Goal: Task Accomplishment & Management: Use online tool/utility

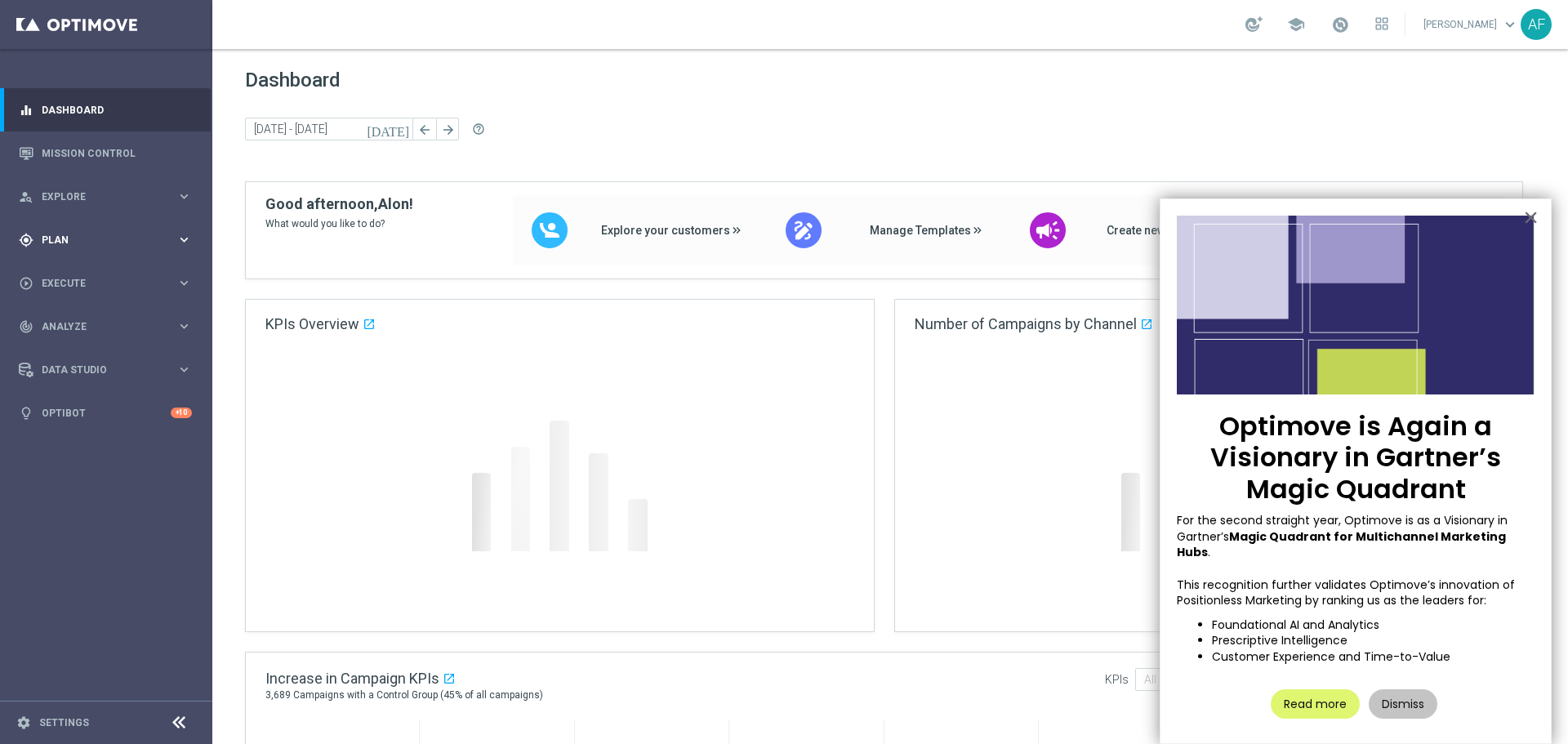
click at [115, 226] on div "gps_fixed Plan keyboard_arrow_right" at bounding box center [105, 239] width 210 height 43
click at [85, 273] on link "Target Groups" at bounding box center [105, 274] width 127 height 13
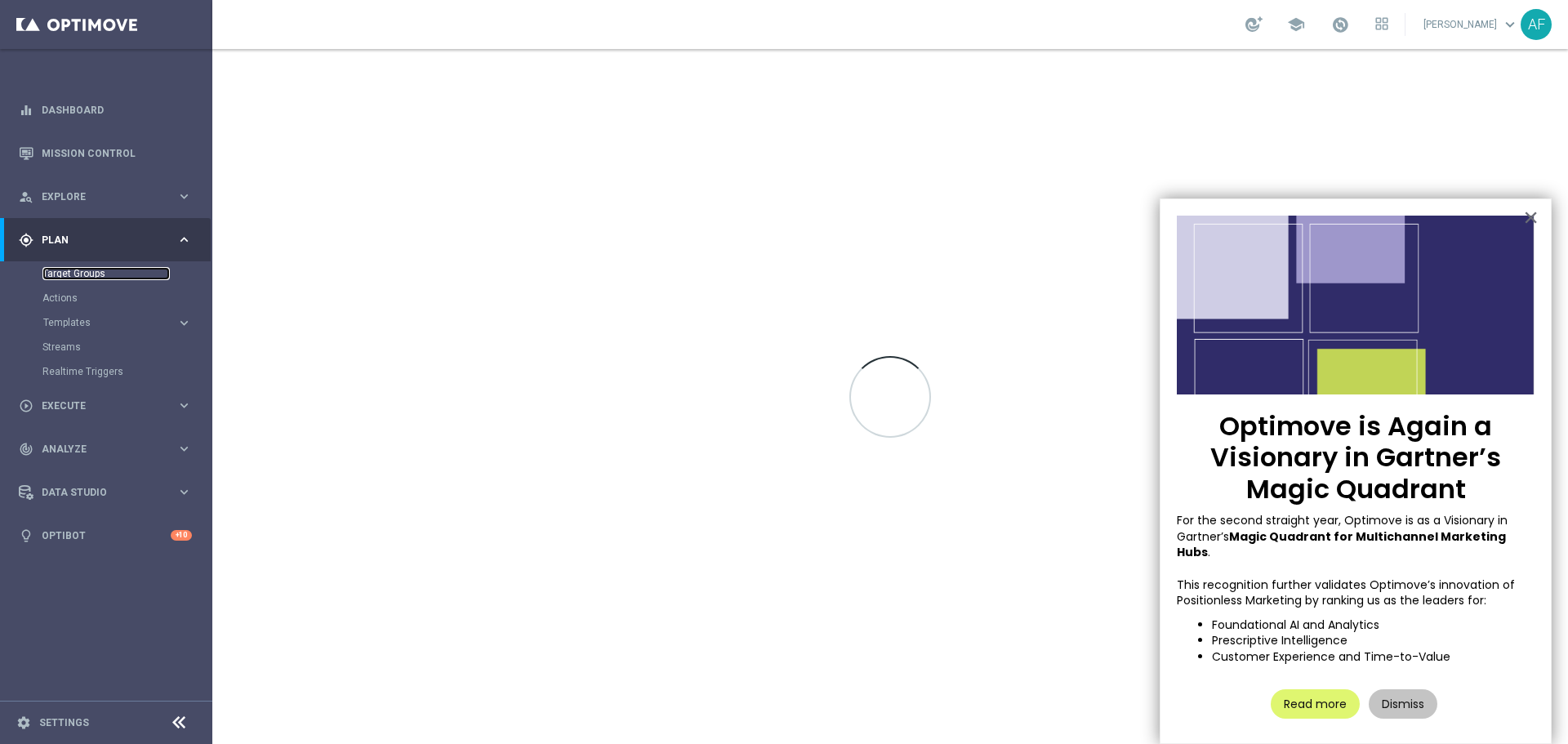
click at [91, 271] on link "Target Groups" at bounding box center [105, 274] width 127 height 13
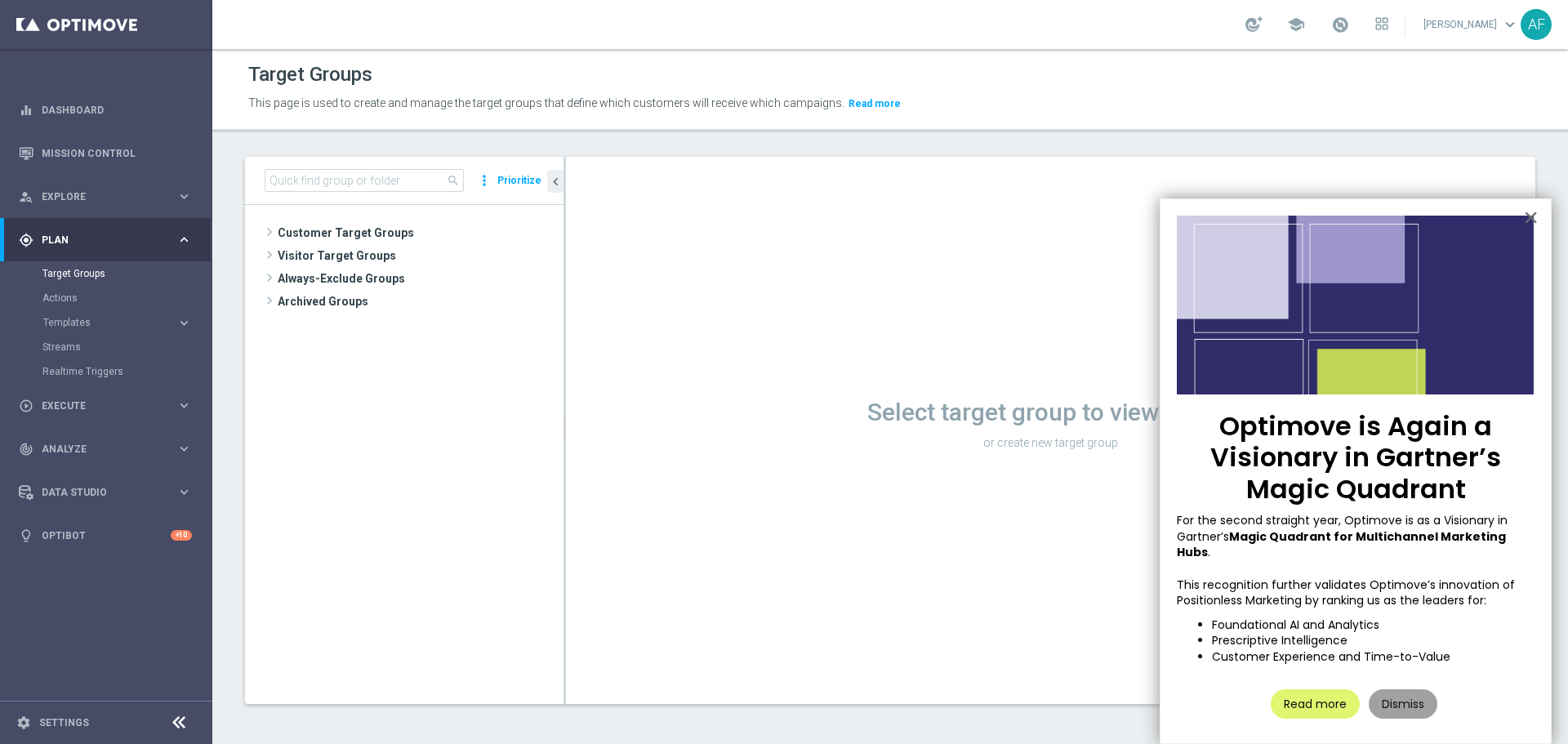
click at [1394, 689] on button "Dismiss" at bounding box center [1404, 704] width 69 height 30
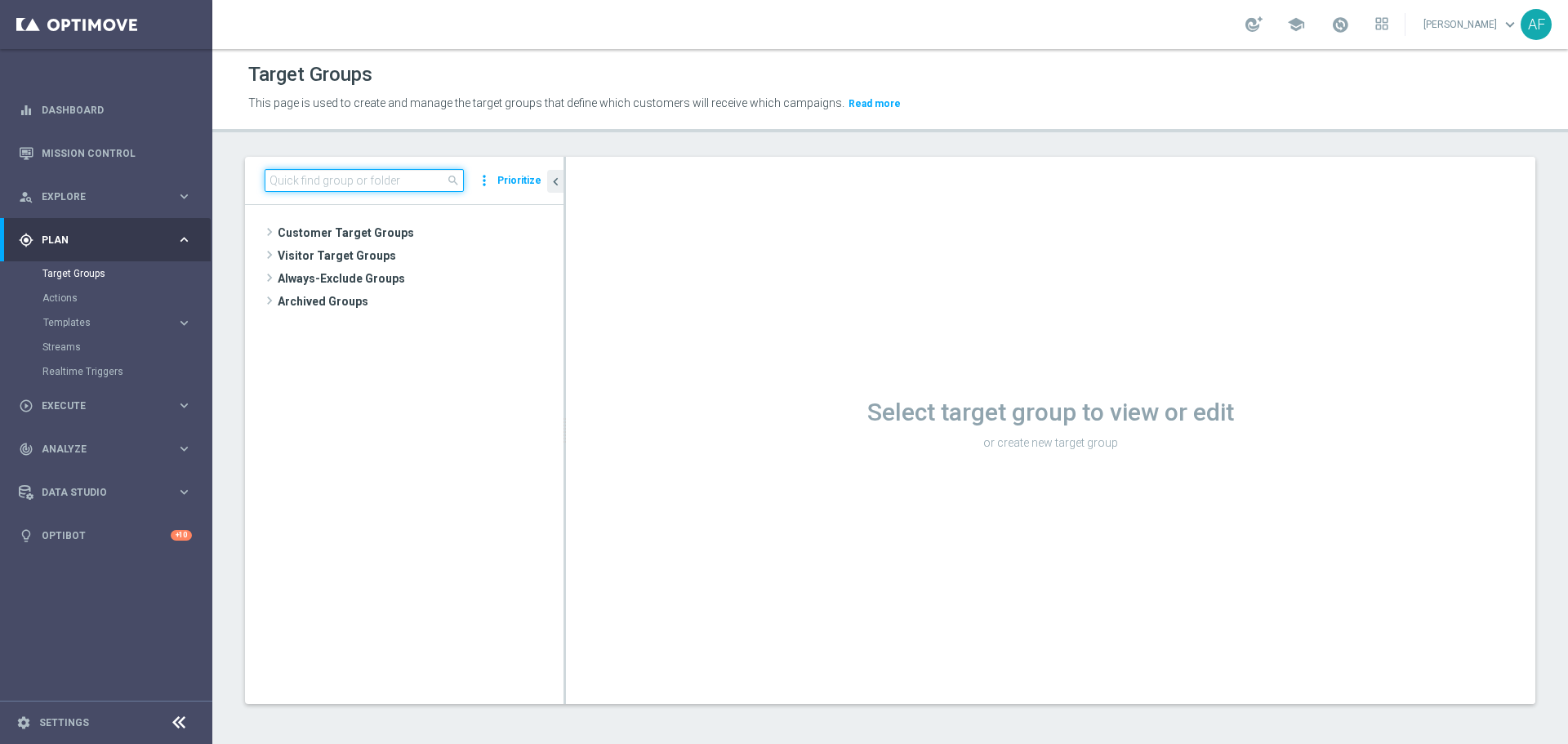
click at [354, 184] on input at bounding box center [364, 181] width 199 height 23
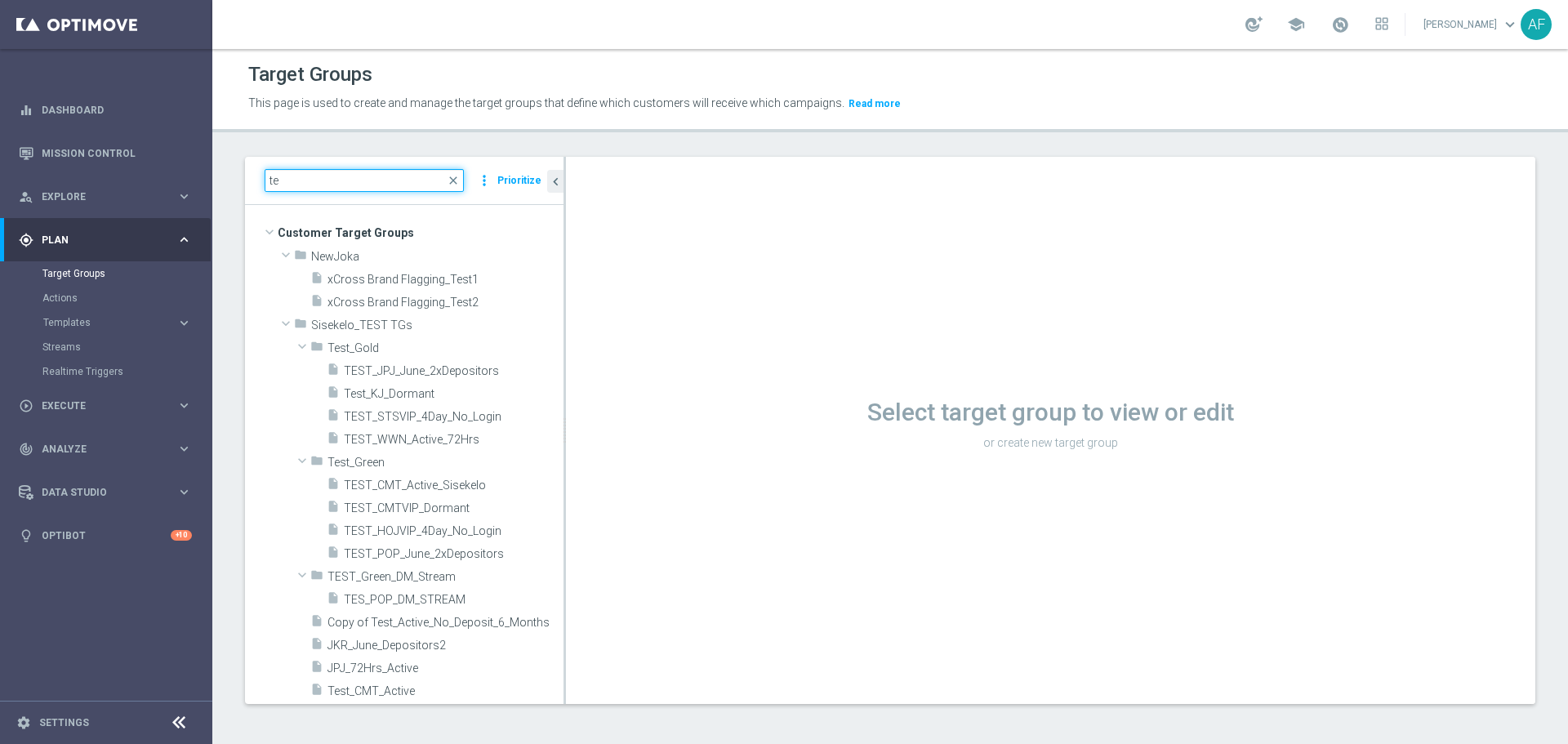
type input "t"
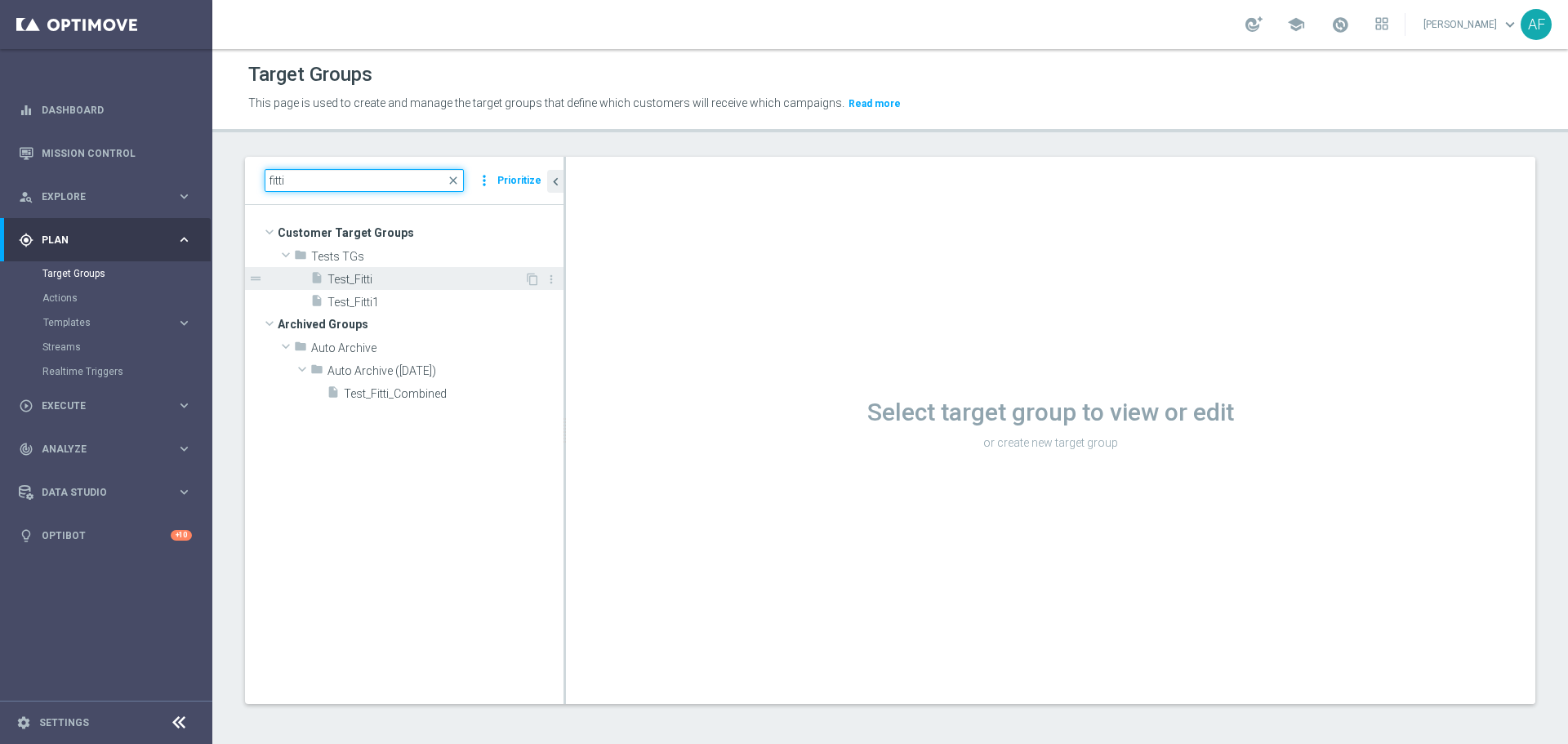
type input "fitti"
click at [369, 285] on span "Test_Fitti" at bounding box center [426, 279] width 197 height 14
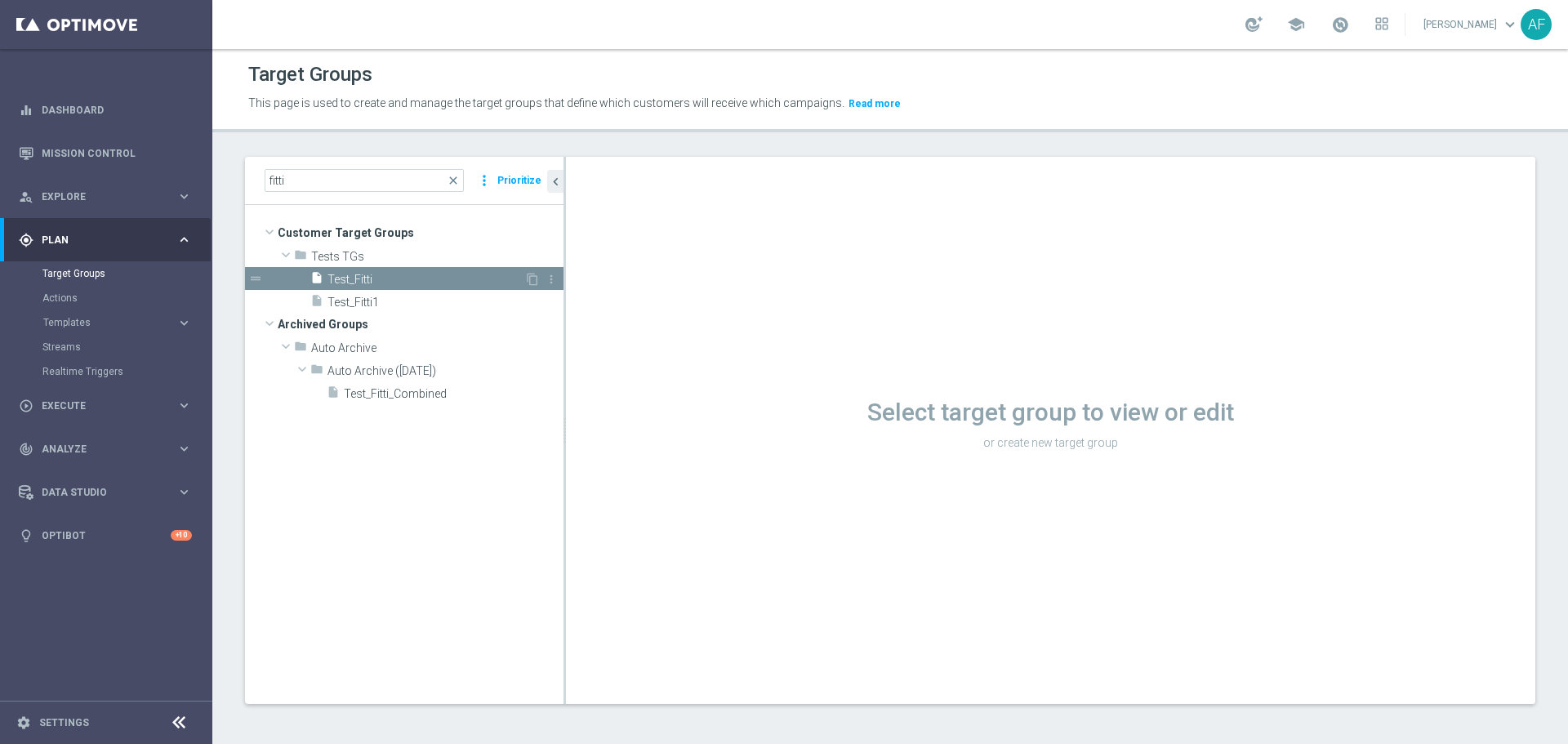
click at [418, 274] on span "Test_Fitti" at bounding box center [426, 279] width 197 height 14
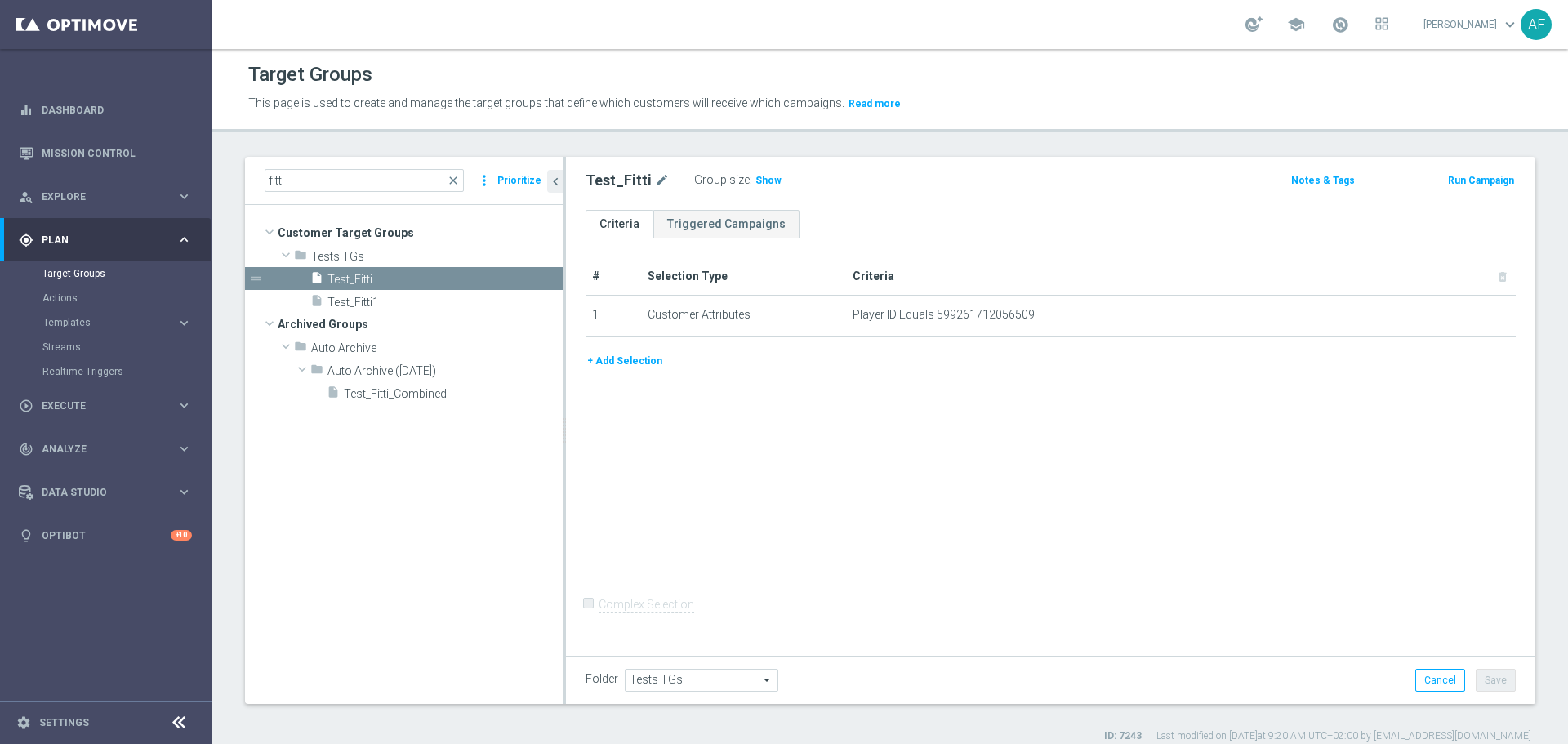
click at [600, 360] on button "+ Add Selection" at bounding box center [625, 361] width 78 height 18
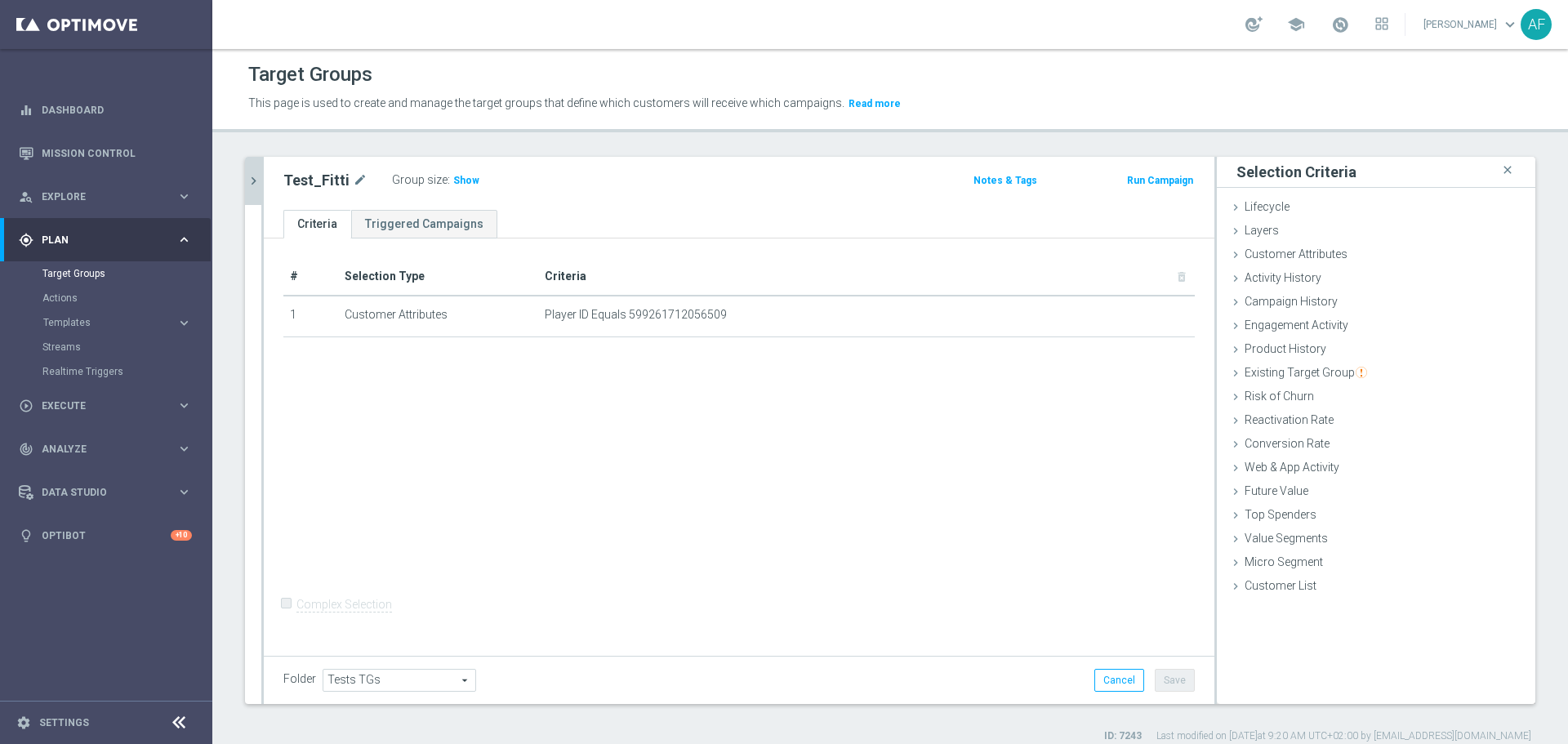
click at [253, 186] on icon "chevron_right" at bounding box center [253, 181] width 15 height 15
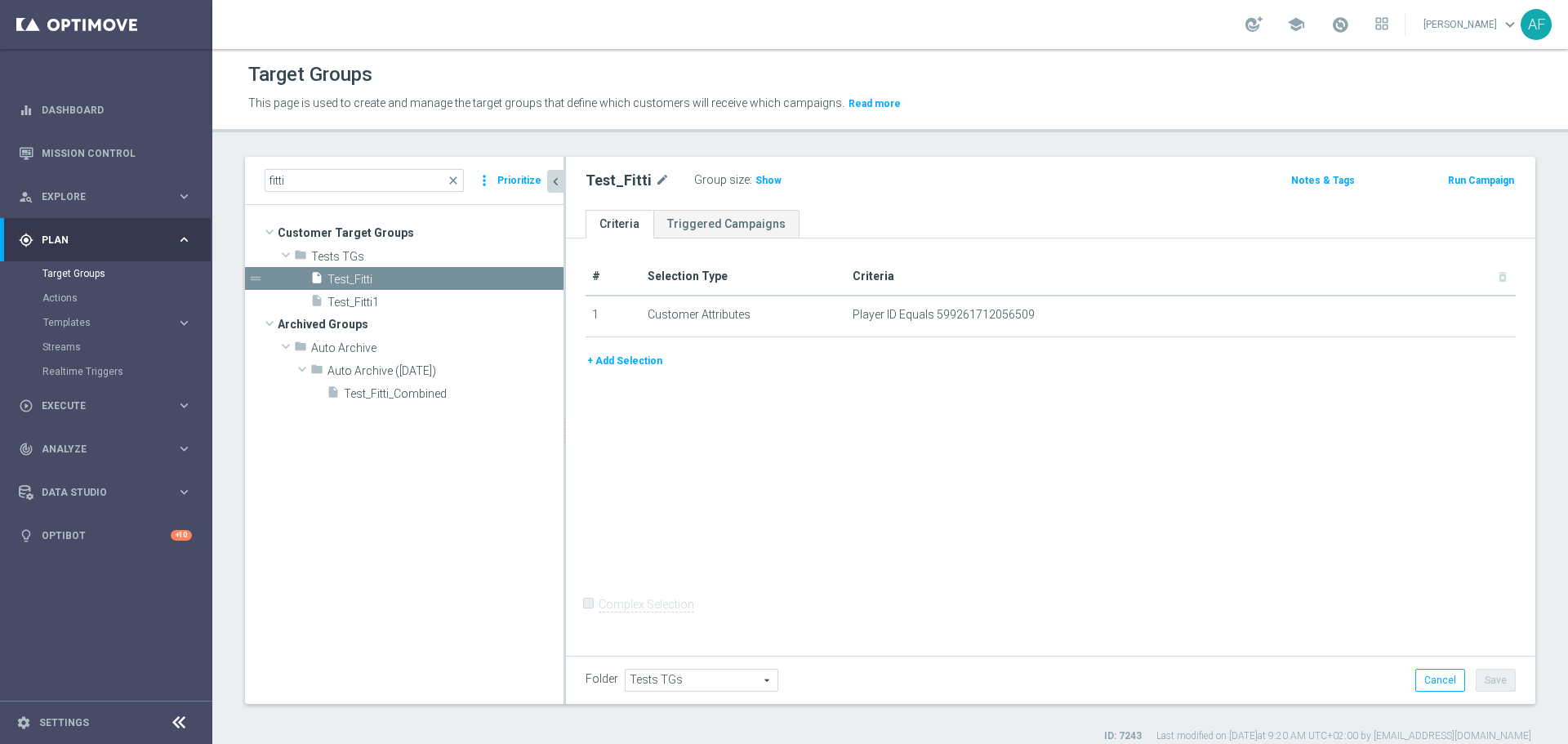
click at [617, 358] on button "+ Add Selection" at bounding box center [625, 361] width 78 height 18
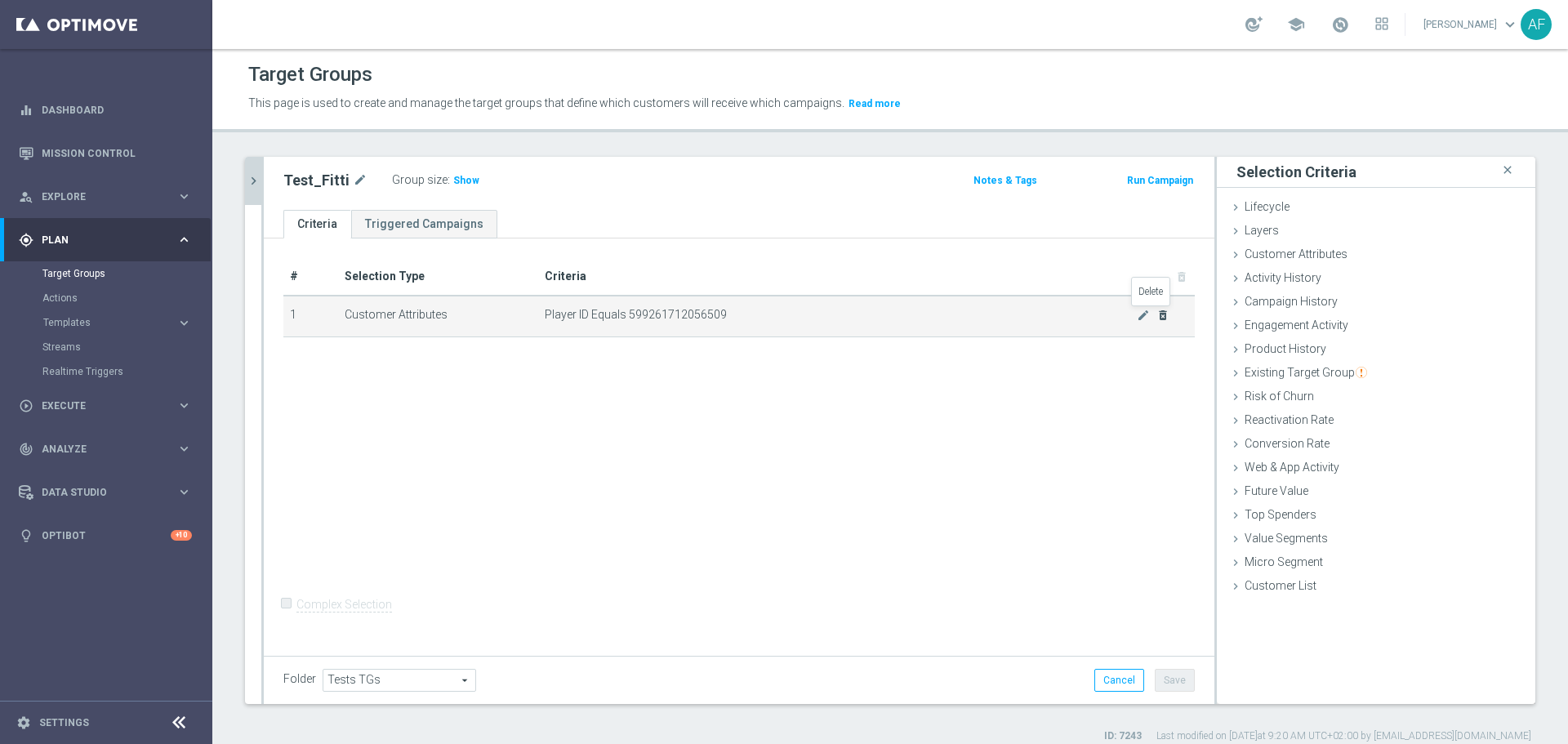
click at [1157, 319] on icon "delete_forever" at bounding box center [1164, 316] width 13 height 13
